Goal: Task Accomplishment & Management: Manage account settings

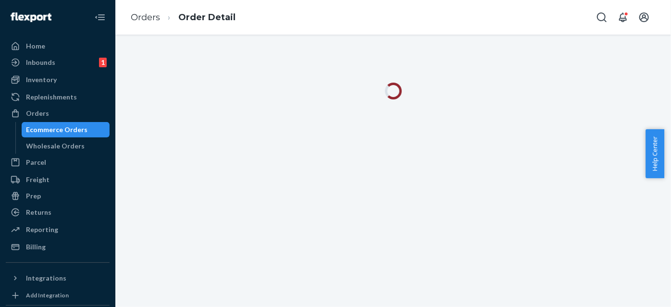
click at [178, 144] on div at bounding box center [393, 171] width 556 height 273
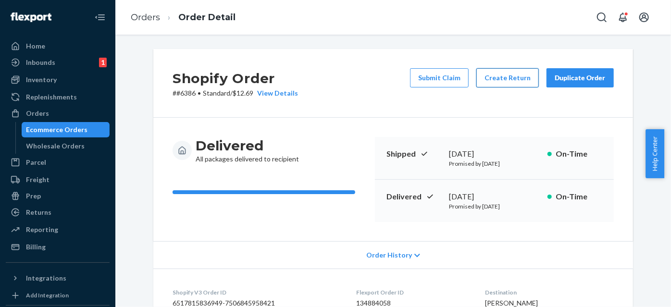
click at [514, 78] on button "Create Return" at bounding box center [508, 77] width 63 height 19
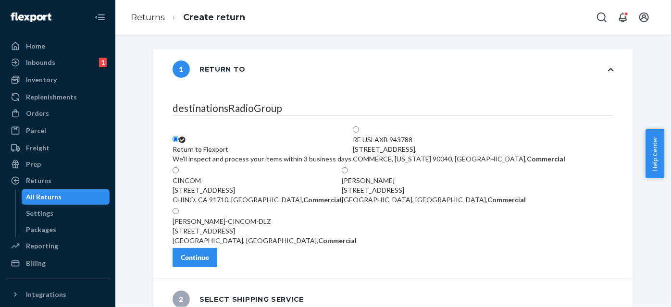
scroll to position [43, 0]
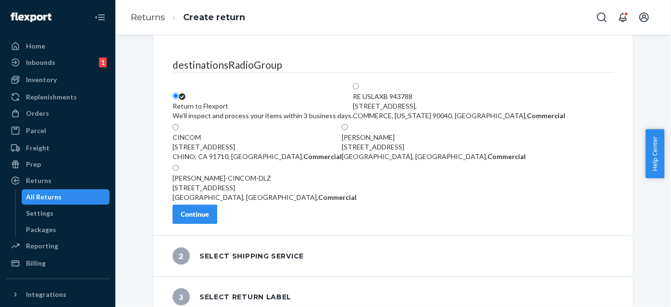
click at [277, 202] on label "[PERSON_NAME]-CINCOM-DLZ [STREET_ADDRESS], Commercial" at bounding box center [265, 183] width 184 height 38
click at [179, 171] on input "[PERSON_NAME]-CINCOM-DLZ [STREET_ADDRESS], Commercial" at bounding box center [176, 168] width 6 height 6
radio input "true"
click at [209, 219] on div "Continue" at bounding box center [195, 215] width 28 height 10
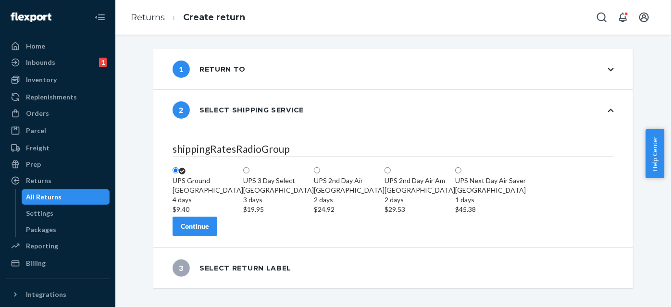
click at [209, 231] on div "Continue" at bounding box center [195, 227] width 28 height 10
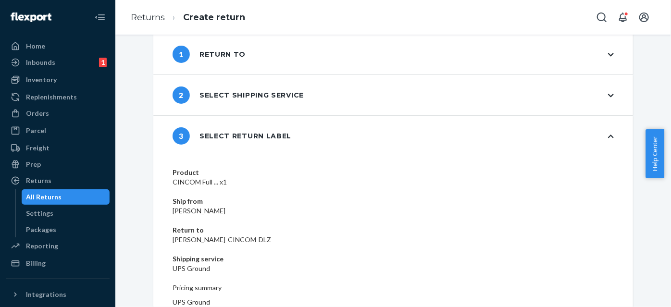
scroll to position [23, 0]
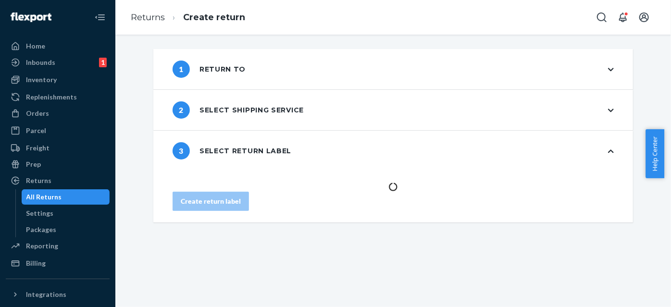
scroll to position [0, 0]
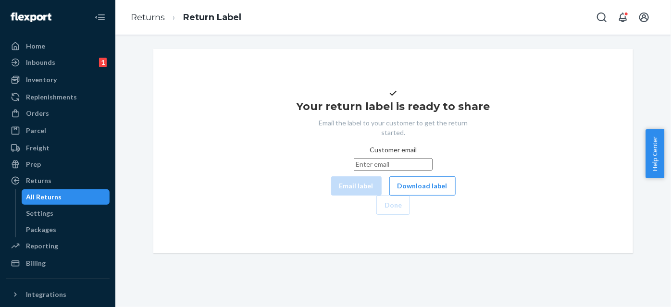
click at [370, 171] on input "Customer email" at bounding box center [393, 164] width 79 height 13
paste input "[EMAIL_ADDRESS][DOMAIN_NAME]"
type input "[EMAIL_ADDRESS][DOMAIN_NAME]"
click at [331, 196] on button "Email label" at bounding box center [356, 186] width 51 height 19
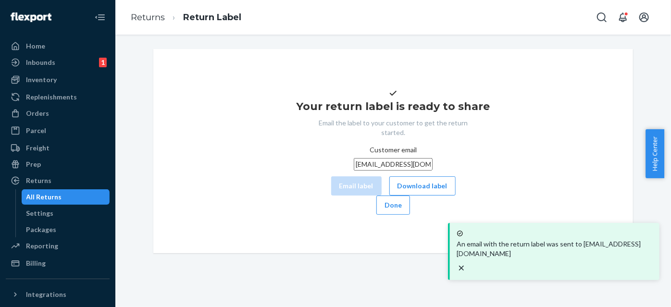
drag, startPoint x: 391, startPoint y: 215, endPoint x: 399, endPoint y: 201, distance: 16.6
click at [391, 196] on button "Download label" at bounding box center [423, 186] width 66 height 19
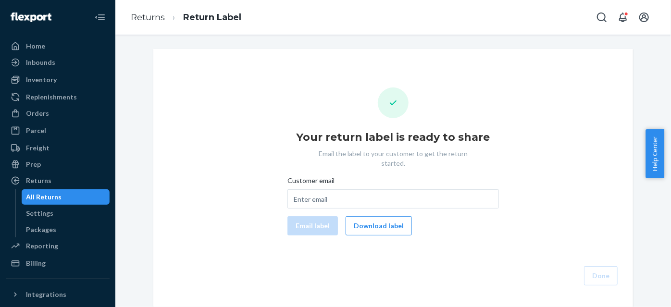
click at [86, 195] on div "All Returns" at bounding box center [66, 196] width 87 height 13
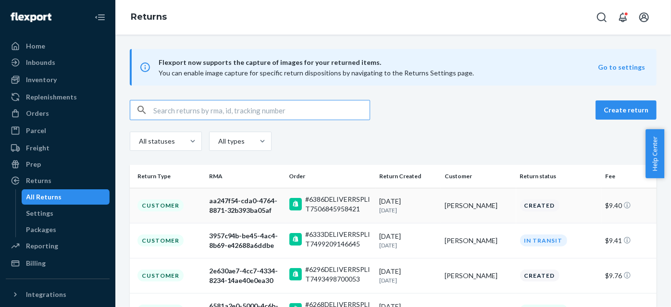
click at [200, 210] on td "Customer" at bounding box center [168, 205] width 76 height 35
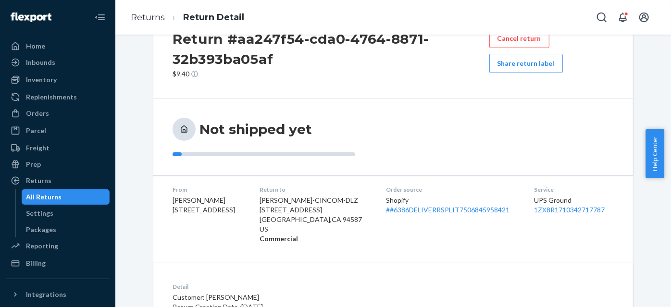
scroll to position [87, 0]
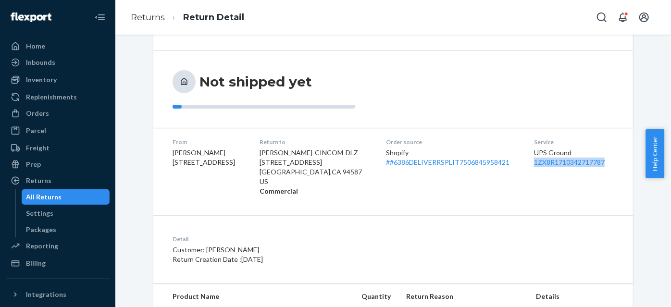
drag, startPoint x: 605, startPoint y: 161, endPoint x: 527, endPoint y: 168, distance: 77.8
click at [527, 168] on dl "From Mehrasa Zakeri 14623 Banyan Bluff Dr Unit 202 Tampa, FL 33613-5677 Return …" at bounding box center [393, 167] width 480 height 78
copy link "1ZX8R1710342717787"
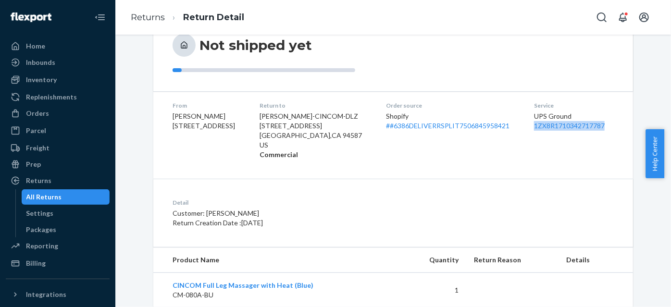
scroll to position [147, 0]
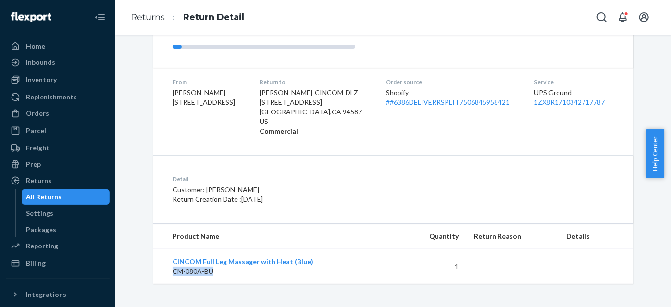
drag, startPoint x: 215, startPoint y: 275, endPoint x: 128, endPoint y: 36, distance: 254.1
click at [173, 273] on p "CM-080A-BU" at bounding box center [283, 272] width 220 height 10
copy p "CM-080A-BU"
click at [647, 16] on icon "Open account menu" at bounding box center [645, 18] width 12 height 12
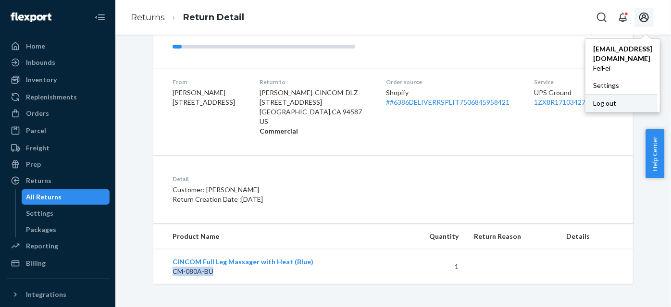
click at [586, 94] on div "Log out" at bounding box center [622, 103] width 72 height 18
